Goal: Complete application form: Complete application form

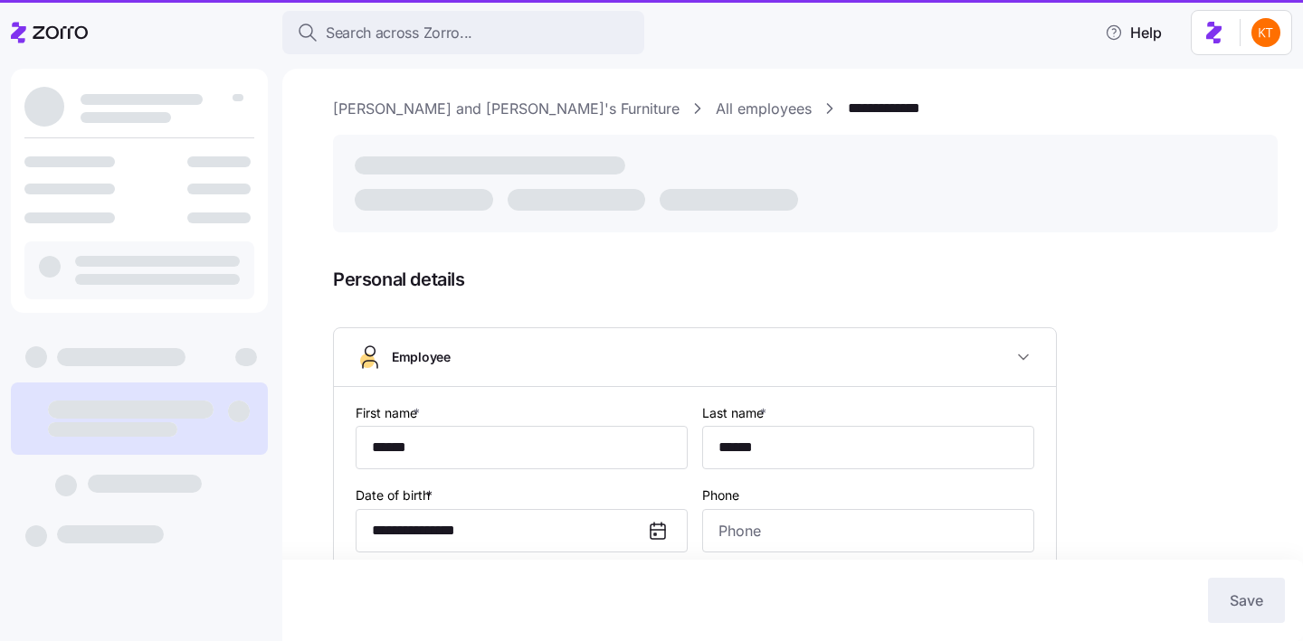
type input "**********"
type input "[PHONE_NUMBER]"
type input "[DEMOGRAPHIC_DATA] citizen"
type input "Single"
type input "Full time"
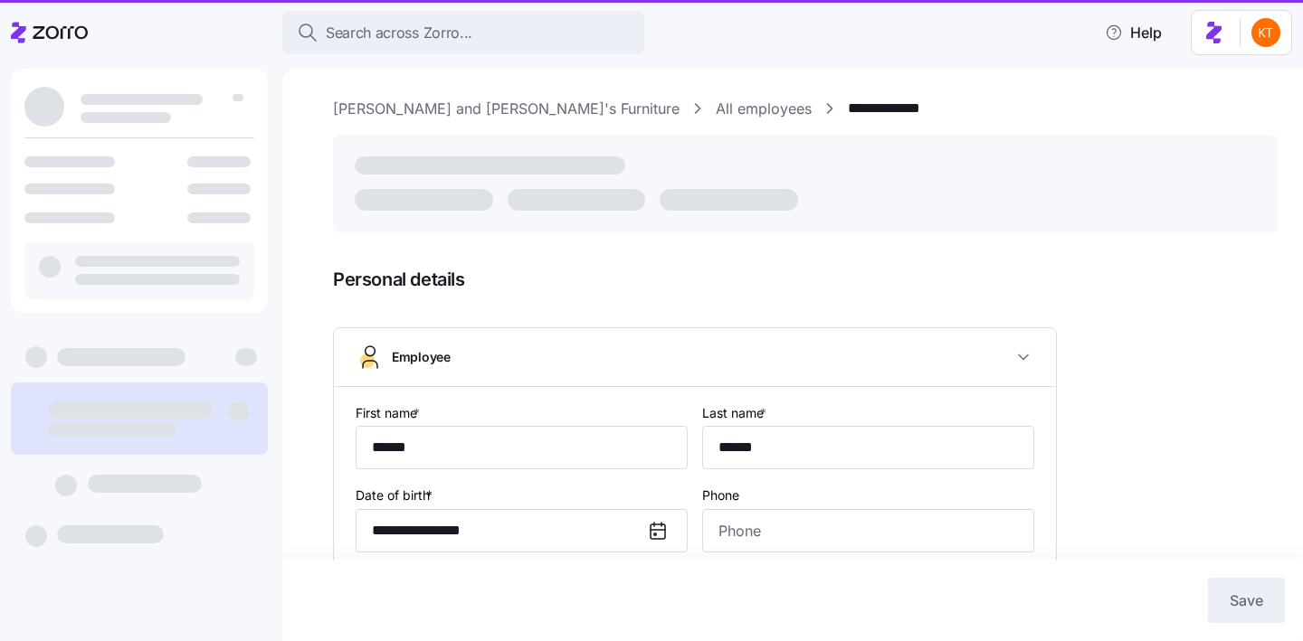
type input "Hourly"
type input "MA"
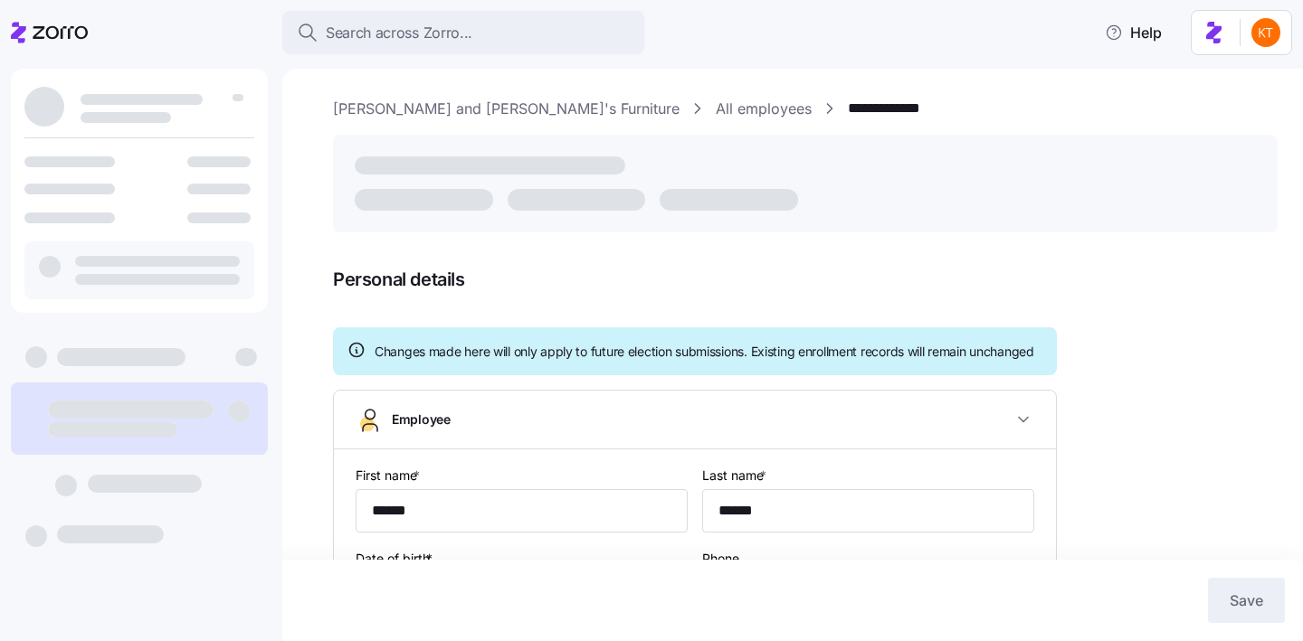
type input "**********"
type input "[PHONE_NUMBER]"
type input "[DEMOGRAPHIC_DATA] citizen"
type input "Single"
type input "Full time"
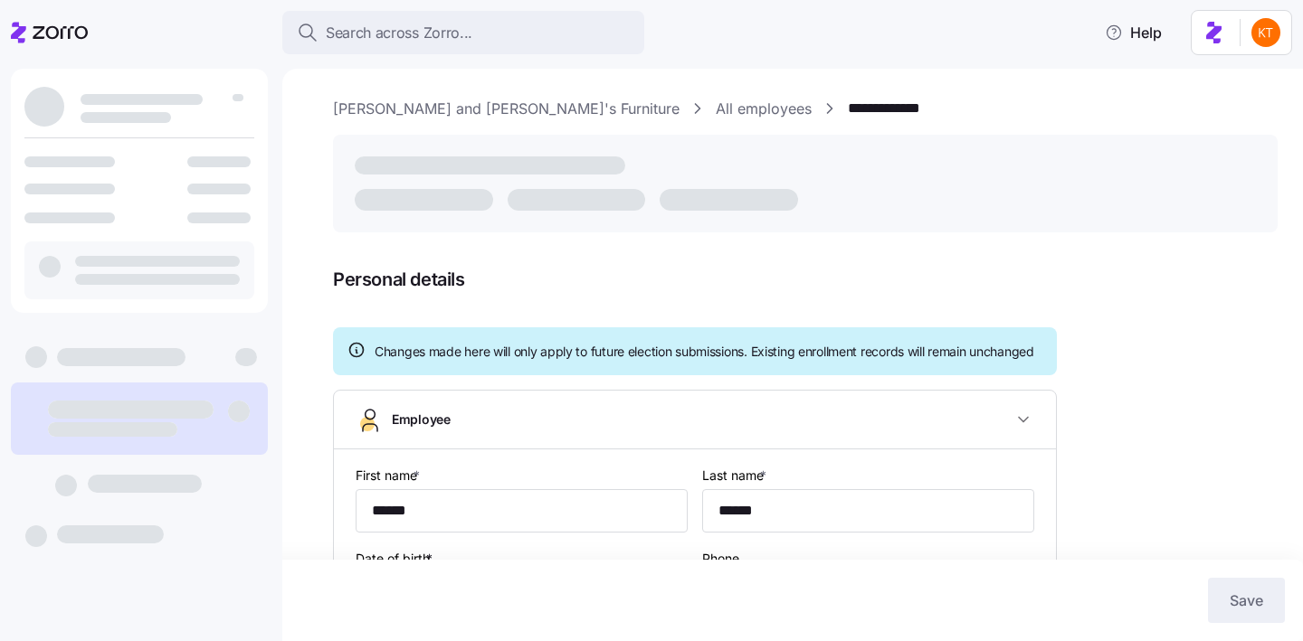
type input "Hourly"
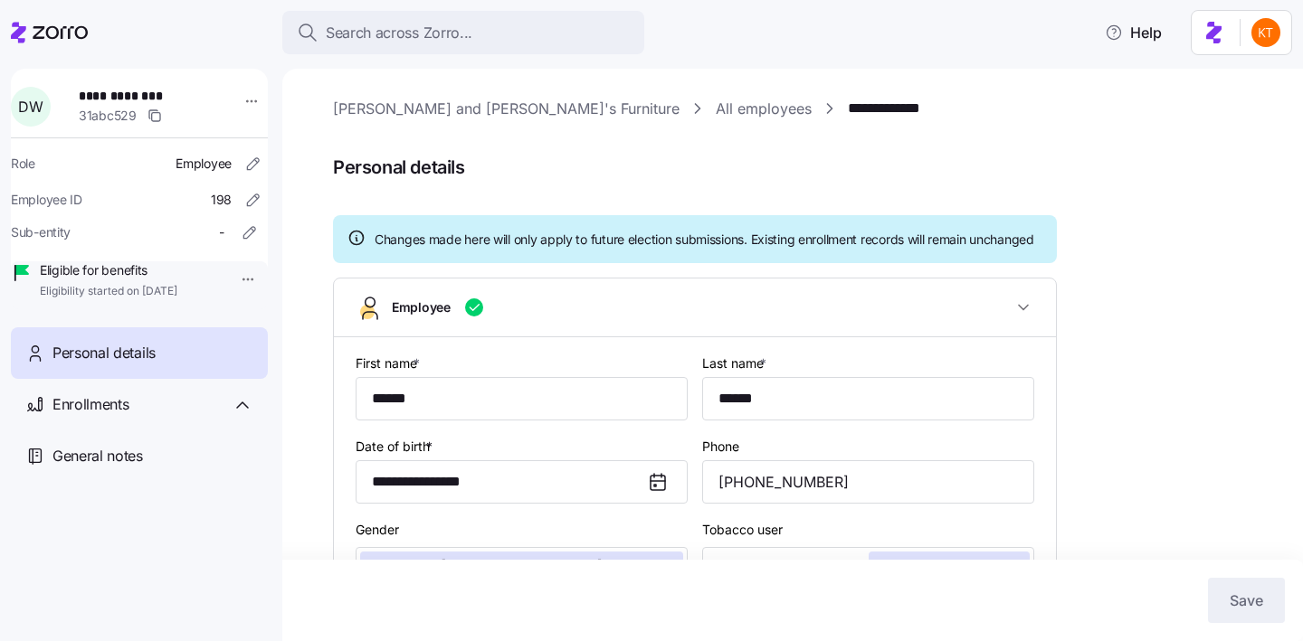
type input "MA"
